Goal: Transaction & Acquisition: Book appointment/travel/reservation

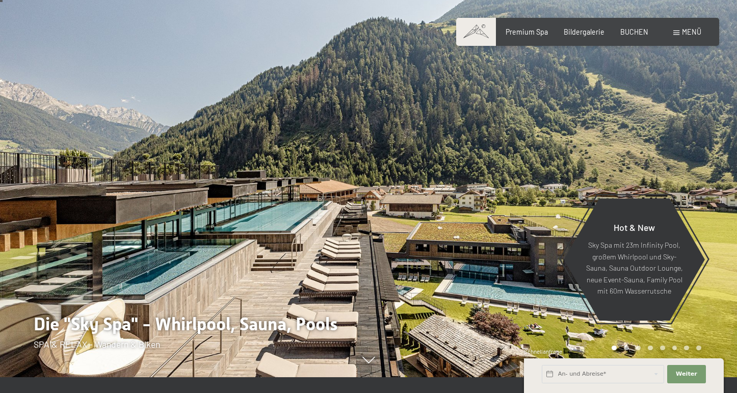
scroll to position [17, 0]
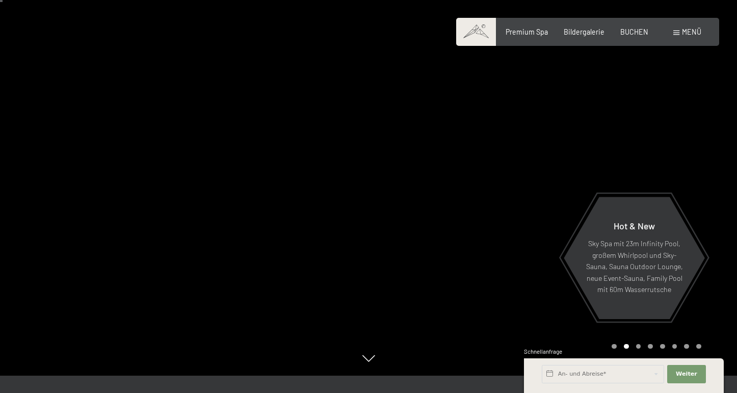
click at [485, 35] on span at bounding box center [476, 32] width 40 height 28
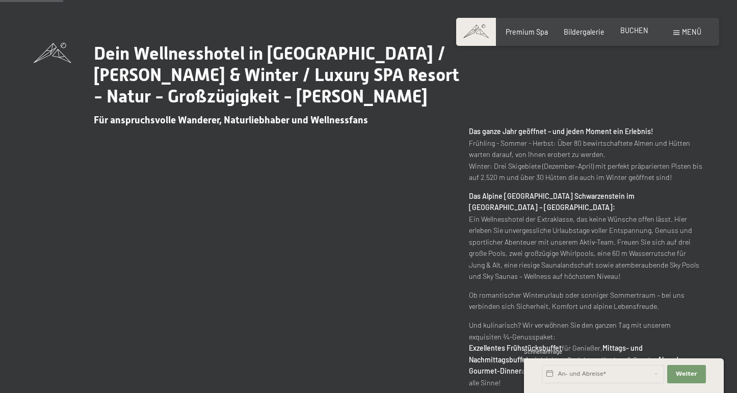
click at [635, 32] on span "BUCHEN" at bounding box center [634, 30] width 28 height 9
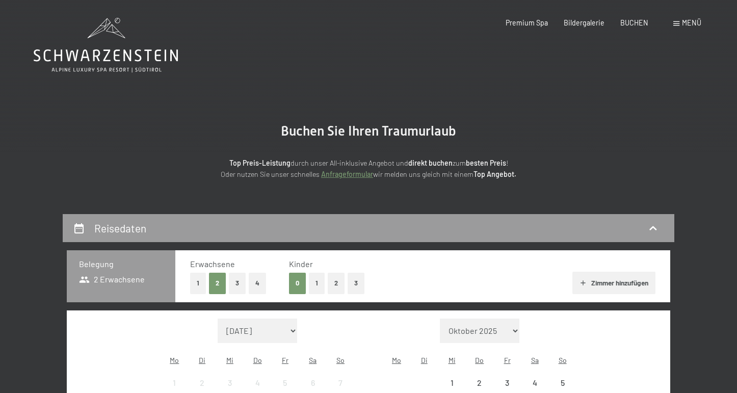
click at [685, 27] on span "Menü" at bounding box center [691, 22] width 19 height 9
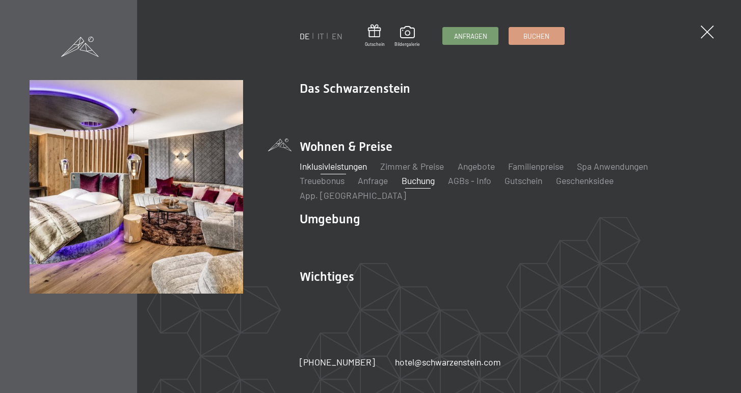
click at [346, 172] on link "Inklusivleistungen" at bounding box center [333, 166] width 67 height 11
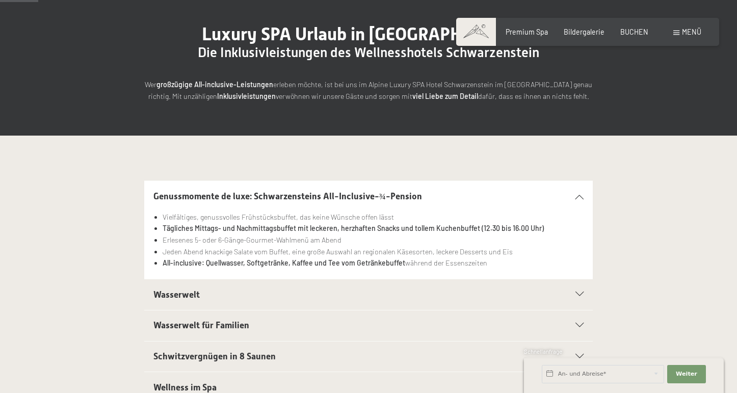
scroll to position [143, 0]
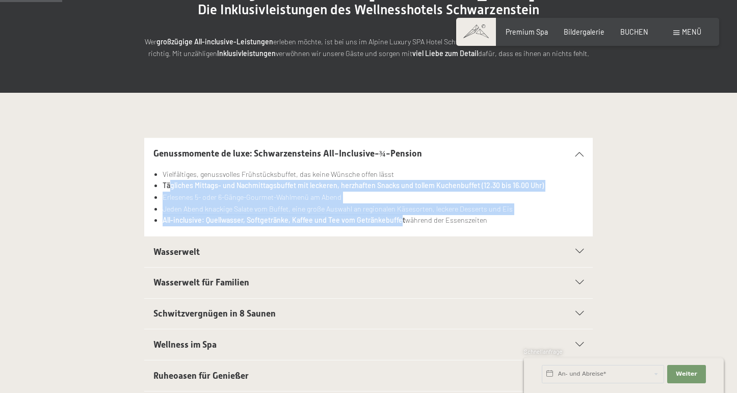
drag, startPoint x: 169, startPoint y: 181, endPoint x: 401, endPoint y: 217, distance: 234.7
click at [401, 217] on ul "Vielfältiges, genussvolles Frühstücksbuffet, das keine Wünsche offen lässt Tägl…" at bounding box center [368, 198] width 431 height 58
click at [401, 217] on strong "All-inclusive: Quellwasser, Softgetränke, Kaffee und Tee vom Getränkebuffet" at bounding box center [284, 220] width 243 height 9
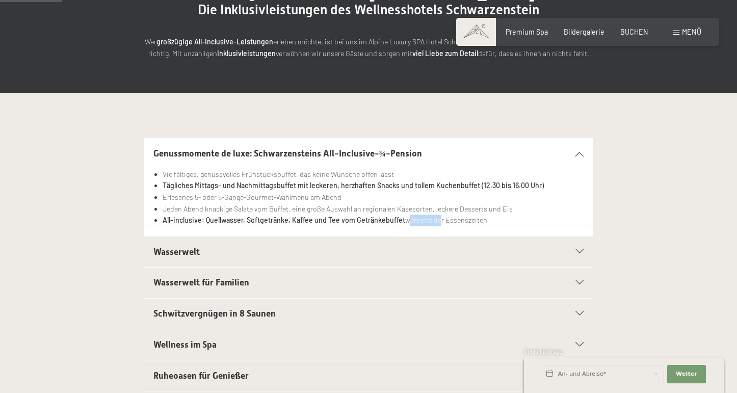
drag, startPoint x: 404, startPoint y: 218, endPoint x: 438, endPoint y: 220, distance: 33.7
click at [438, 220] on li "All-inclusive: Quellwasser, Softgetränke, Kaffee und Tee vom Getränkebuffet wäh…" at bounding box center [373, 221] width 421 height 12
drag, startPoint x: 485, startPoint y: 217, endPoint x: 364, endPoint y: 214, distance: 120.8
click at [364, 215] on li "All-inclusive: Quellwasser, Softgetränke, Kaffee und Tee vom Getränkebuffet wäh…" at bounding box center [373, 221] width 421 height 12
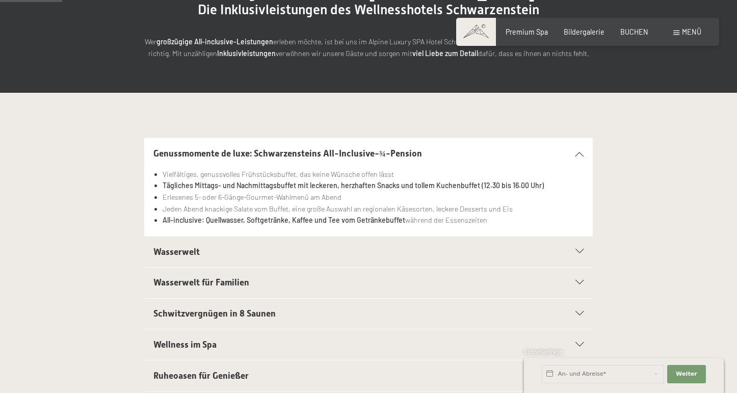
click at [364, 216] on strong "All-inclusive: Quellwasser, Softgetränke, Kaffee und Tee vom Getränkebuffet" at bounding box center [284, 220] width 243 height 9
click at [640, 31] on span "BUCHEN" at bounding box center [634, 30] width 28 height 9
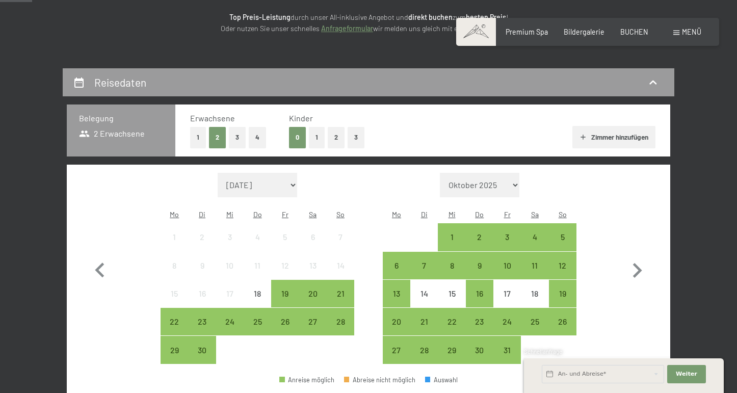
scroll to position [148, 0]
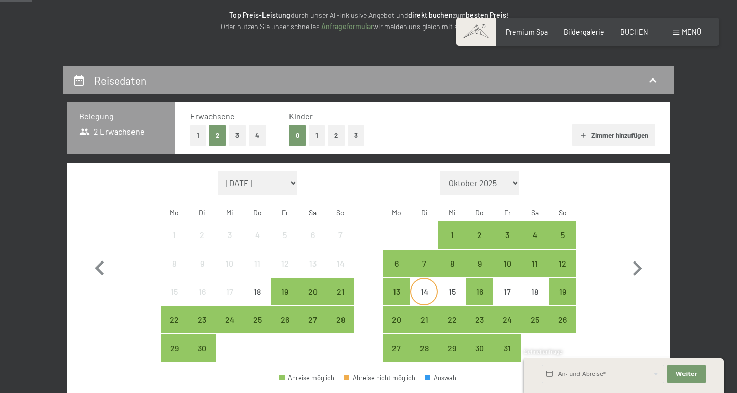
click at [420, 287] on div "14" at bounding box center [423, 299] width 25 height 25
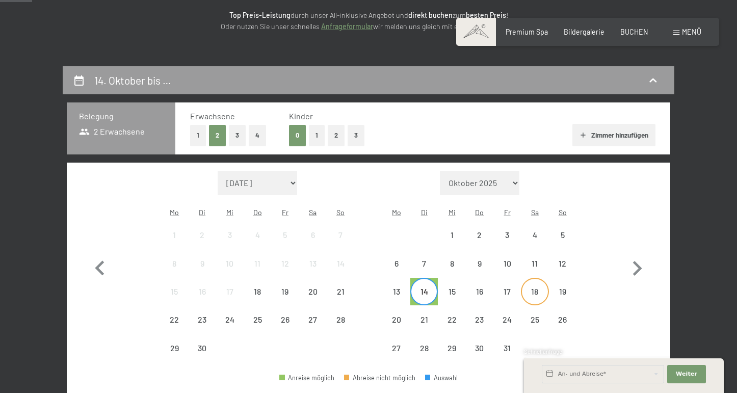
click at [530, 287] on div "18" at bounding box center [534, 299] width 25 height 25
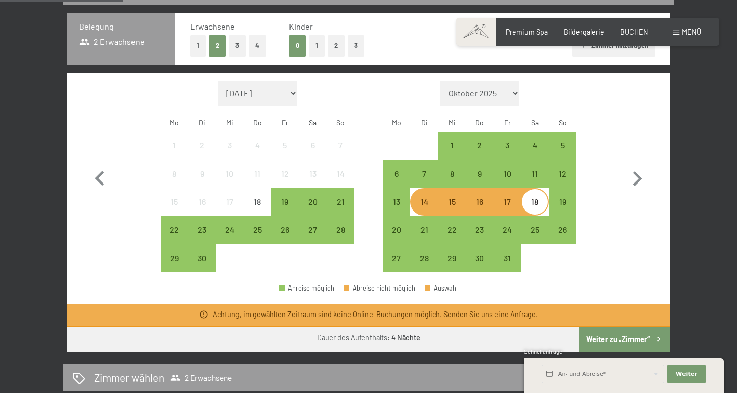
scroll to position [240, 0]
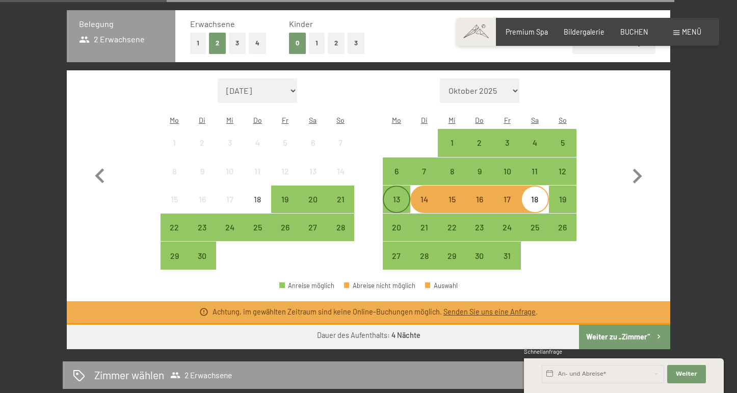
click at [401, 187] on div "13" at bounding box center [396, 199] width 25 height 25
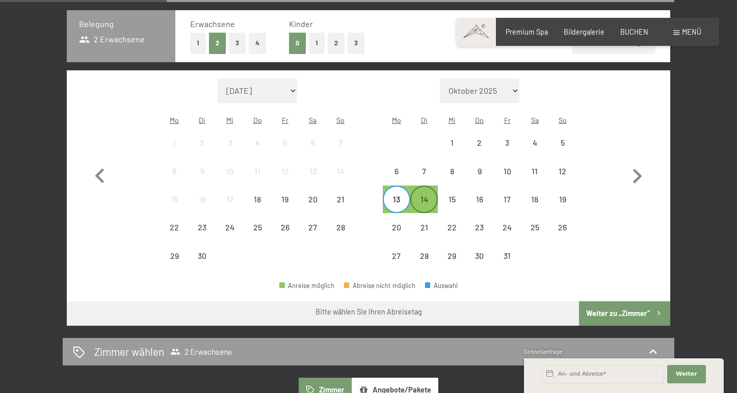
click at [423, 195] on div "14" at bounding box center [423, 207] width 25 height 25
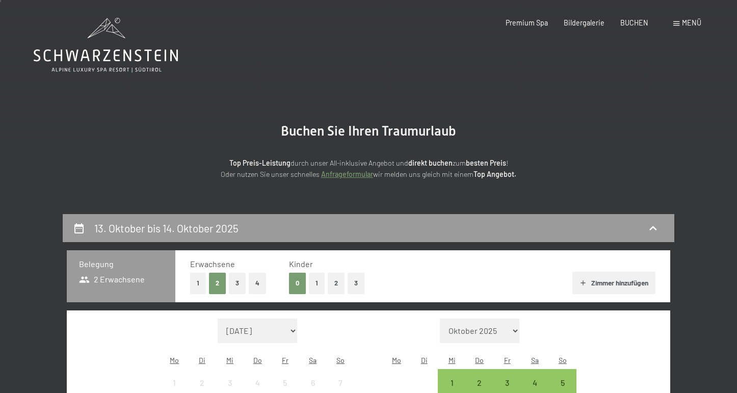
scroll to position [0, 0]
